Goal: Information Seeking & Learning: Learn about a topic

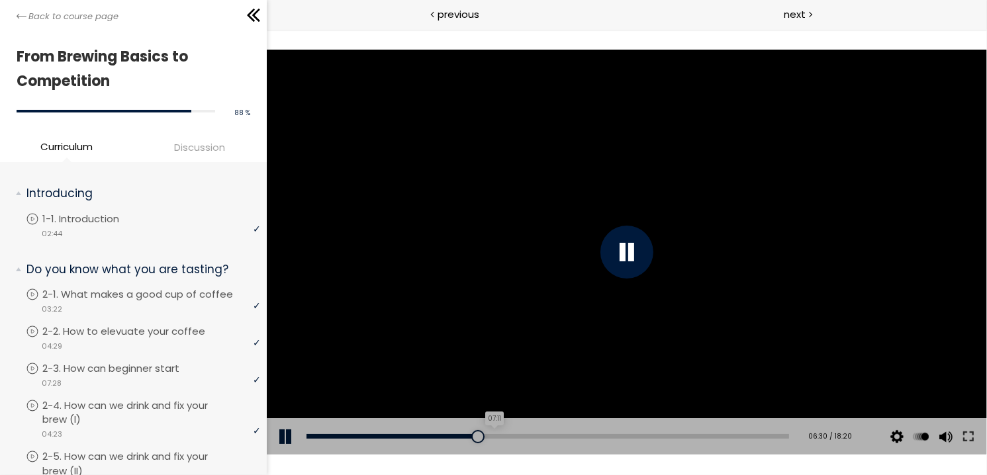
click at [491, 438] on div "07:11" at bounding box center [547, 436] width 483 height 5
click at [516, 433] on div "Add chapter 07:37" at bounding box center [547, 437] width 483 height 37
click at [526, 435] on div "08:31" at bounding box center [547, 436] width 483 height 5
click at [564, 435] on div "10:01" at bounding box center [547, 436] width 483 height 5
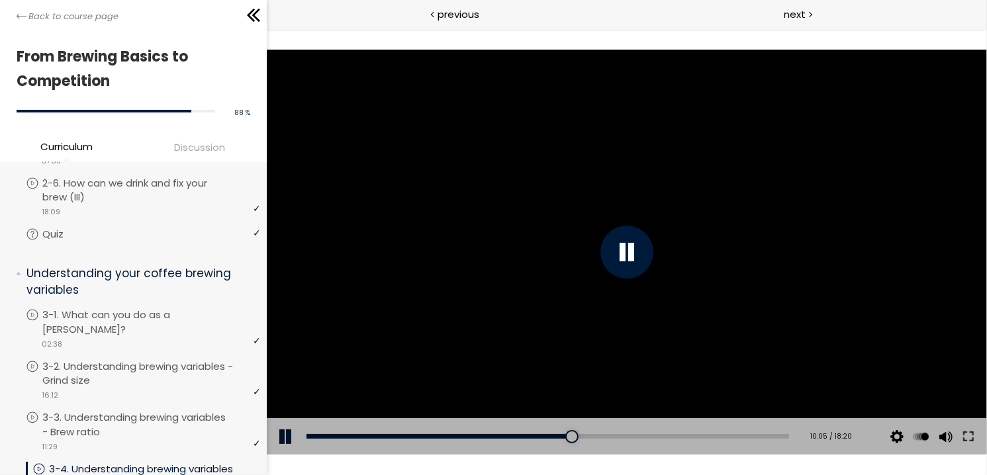
scroll to position [331, 0]
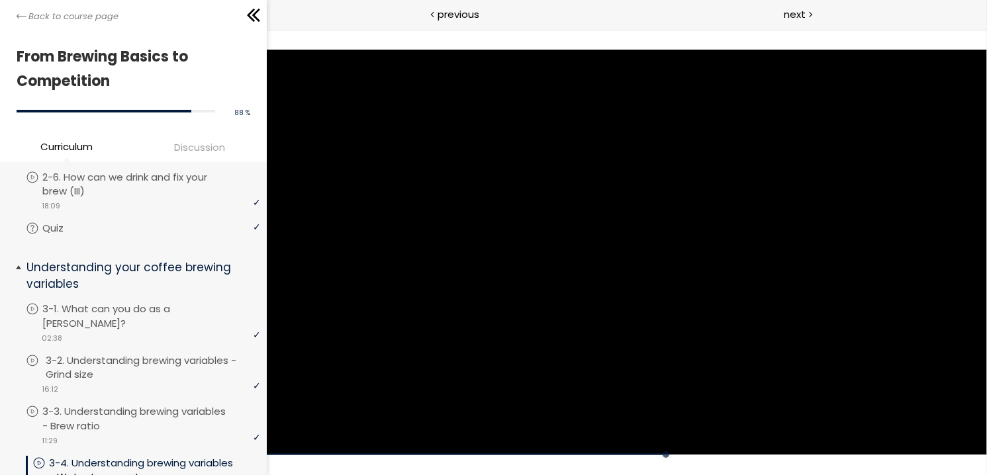
click at [166, 368] on p "3-2. Understanding brewing variables - Grind size" at bounding box center [155, 368] width 218 height 29
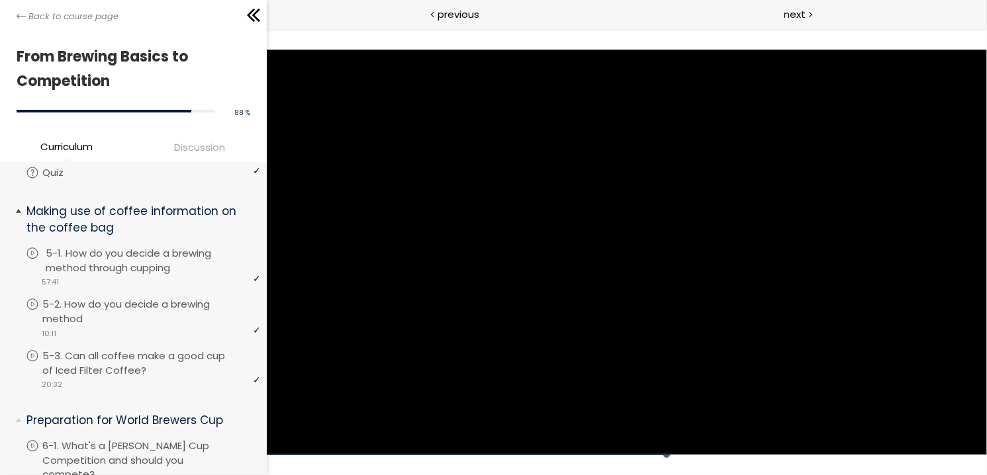
scroll to position [1547, 0]
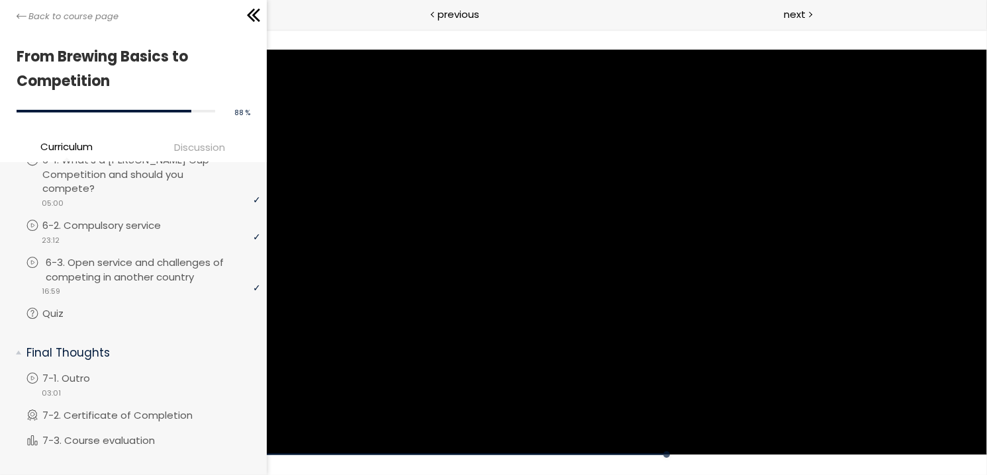
click at [156, 256] on p "6-3. Open service and challenges of competing in another country" at bounding box center [155, 270] width 218 height 29
click at [80, 321] on div "Exam" at bounding box center [143, 322] width 234 height 2
click at [141, 372] on link "7-1. Outro" at bounding box center [143, 379] width 234 height 15
click at [84, 385] on li "You have to complete unit (7-1. Outro) in order to continue. 7-1. Outro video 0…" at bounding box center [143, 390] width 234 height 37
click at [91, 409] on p "7-2. Certificate of Completion" at bounding box center [134, 416] width 177 height 15
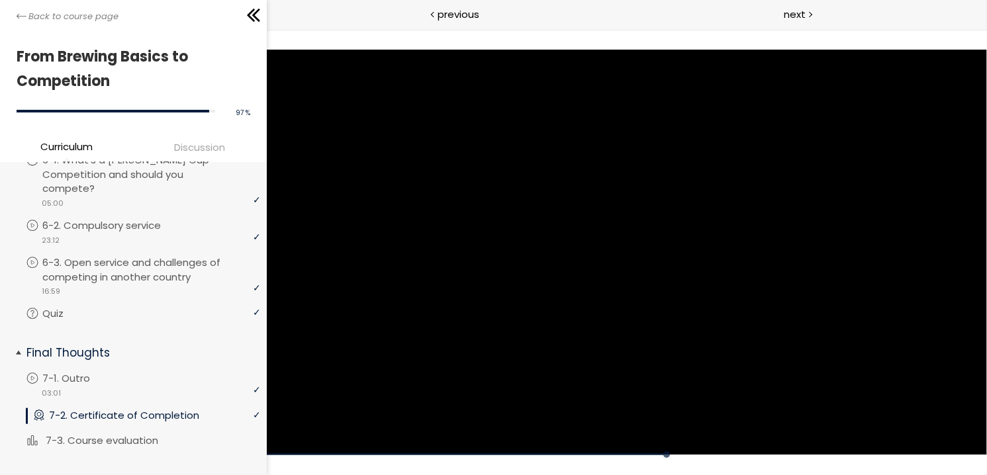
click at [148, 434] on p "7-3. Course evaluation" at bounding box center [115, 441] width 139 height 15
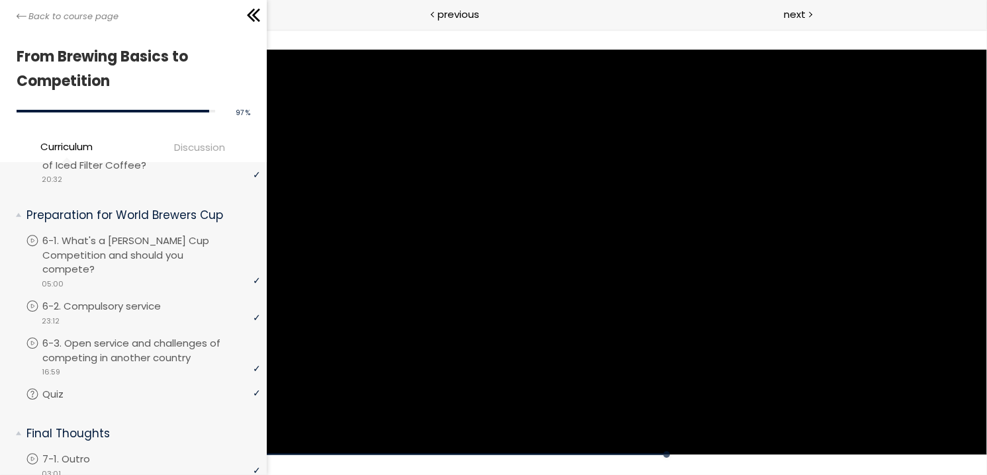
scroll to position [1150, 0]
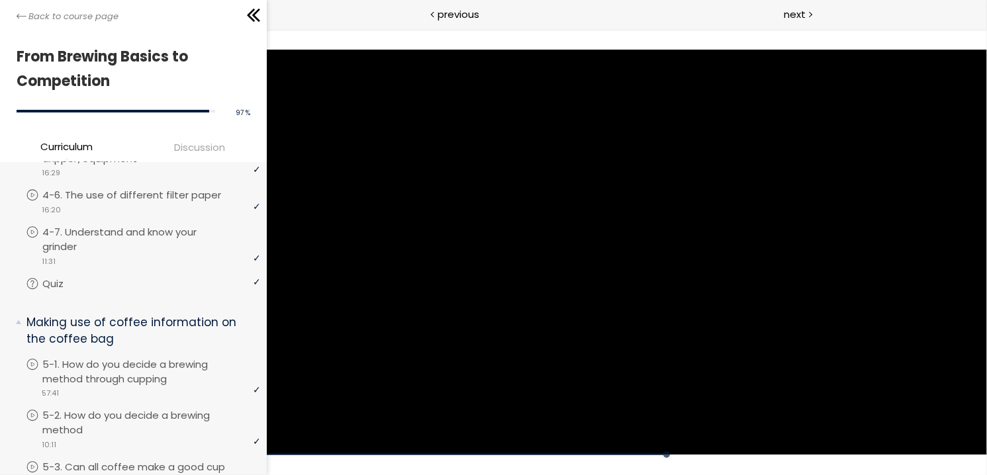
click at [178, 146] on span "Discussion" at bounding box center [199, 147] width 51 height 15
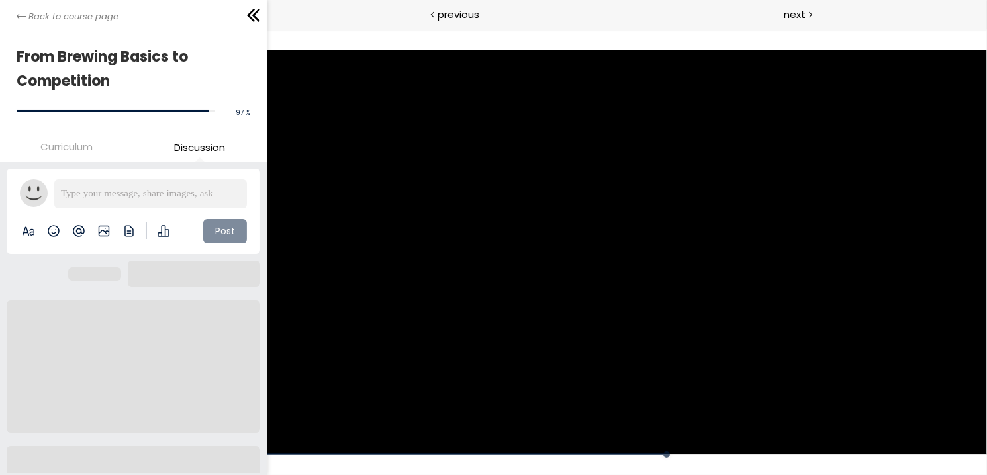
scroll to position [0, 0]
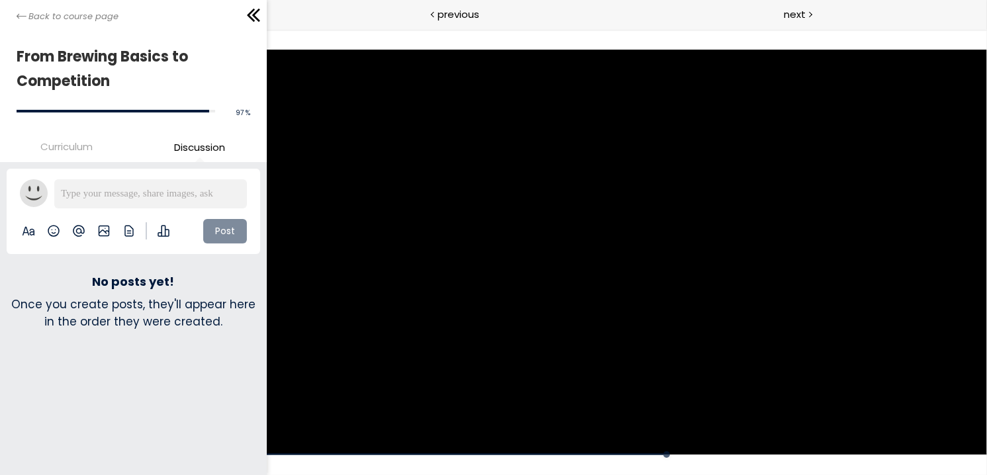
click at [59, 143] on span "Curriculum" at bounding box center [66, 146] width 52 height 15
